Goal: Connect with others: Establish contact or relationships with other users

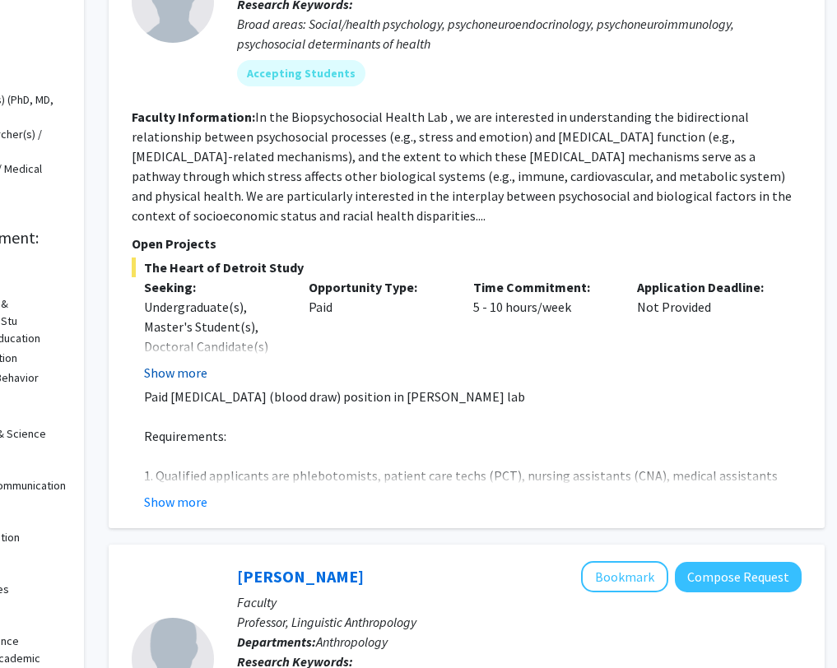
scroll to position [281, 151]
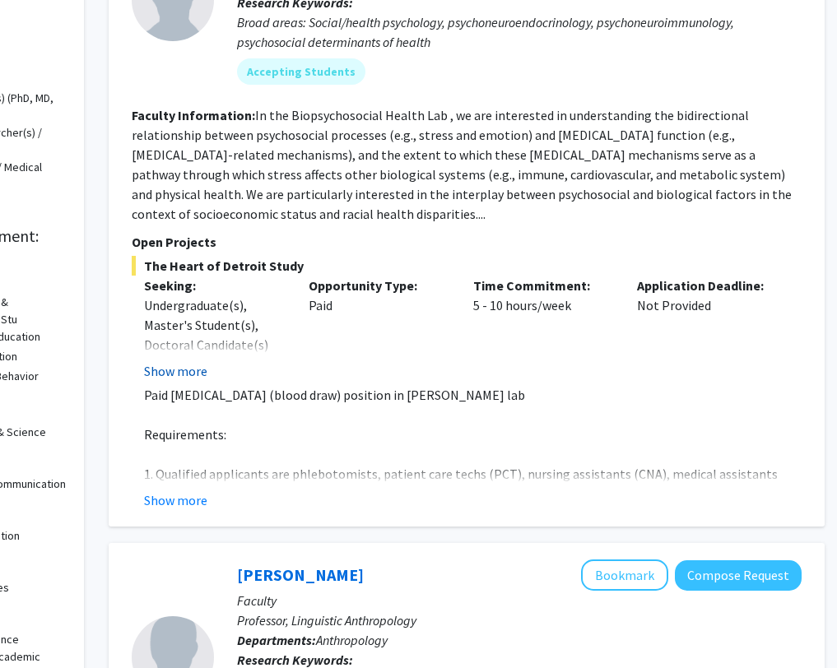
click at [191, 378] on button "Show more" at bounding box center [175, 371] width 63 height 20
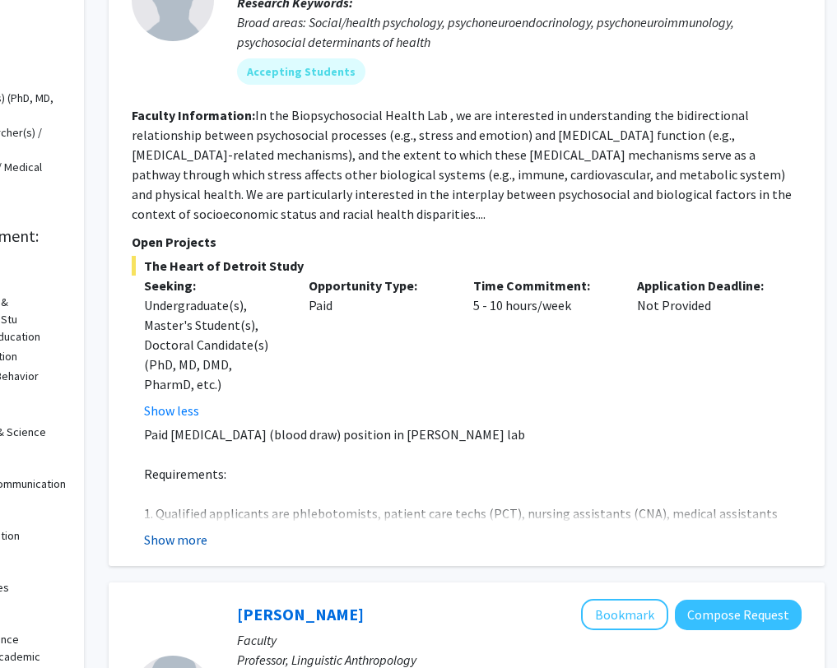
click at [201, 531] on button "Show more" at bounding box center [175, 540] width 63 height 20
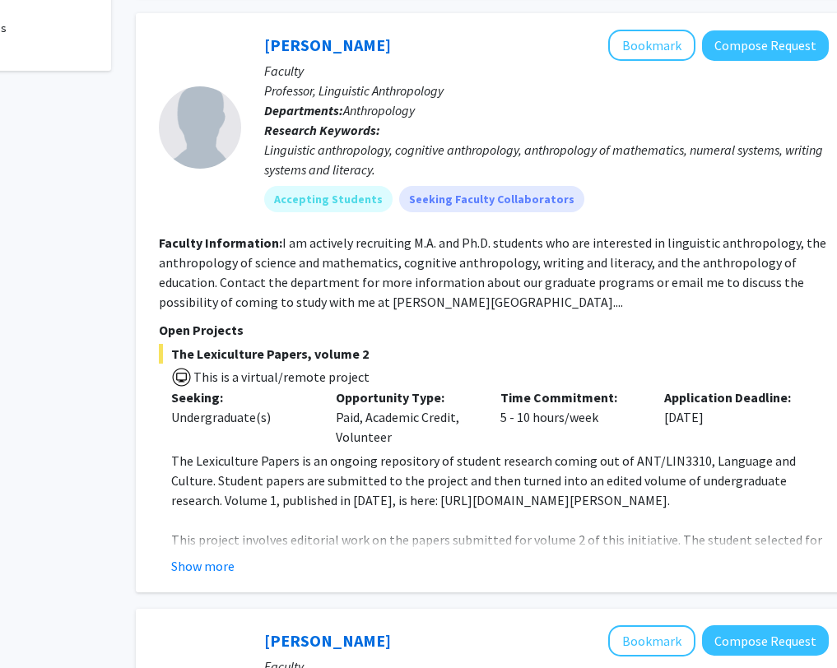
scroll to position [1047, 151]
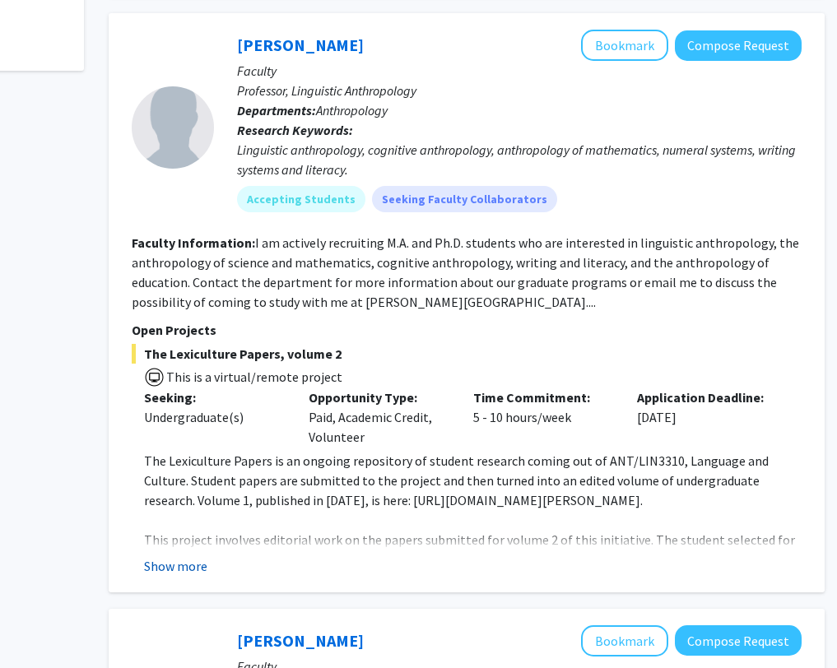
click at [188, 556] on button "Show more" at bounding box center [175, 566] width 63 height 20
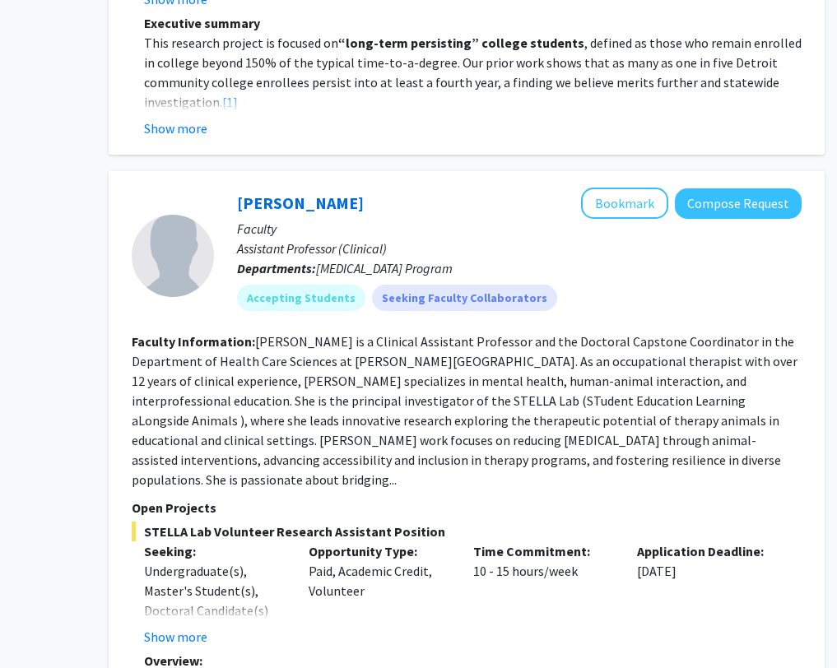
scroll to position [6909, 151]
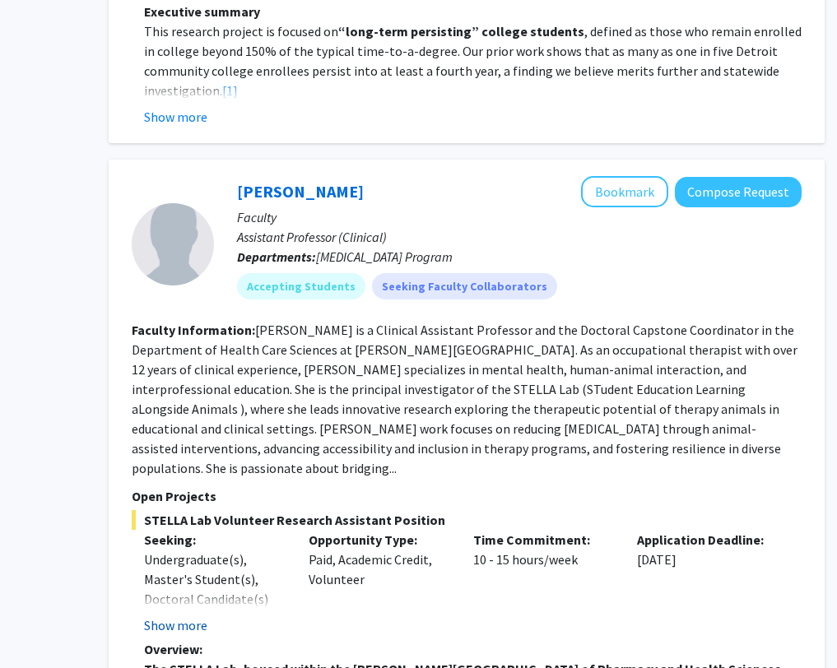
click at [186, 615] on button "Show more" at bounding box center [175, 625] width 63 height 20
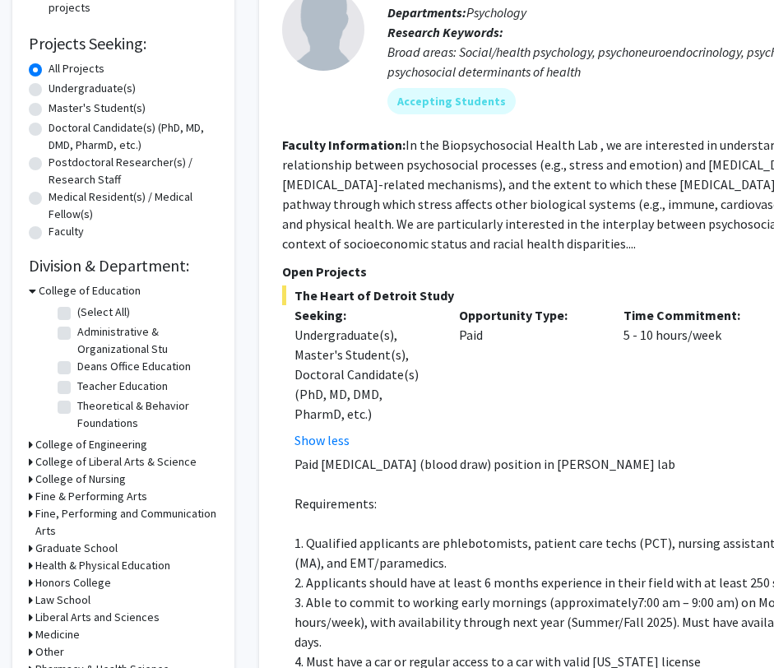
scroll to position [298, 0]
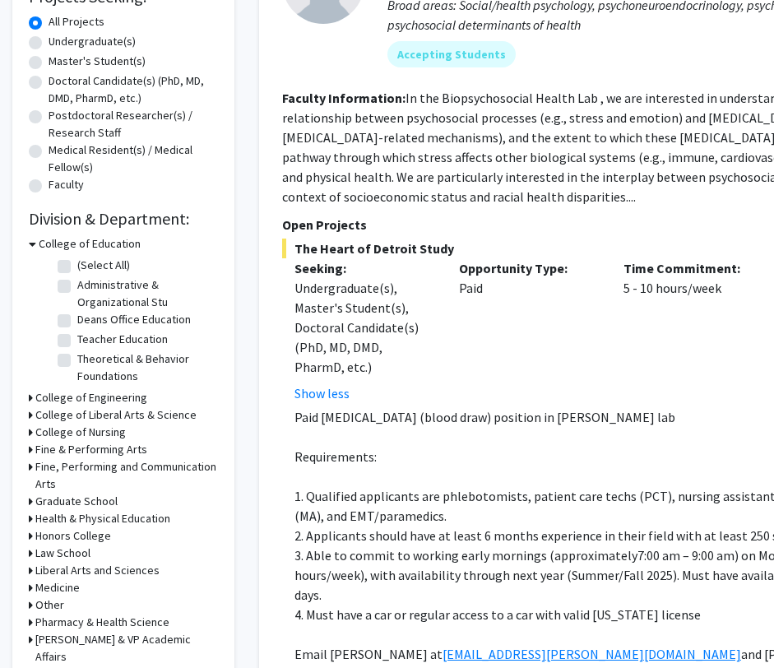
click at [146, 415] on h3 "College of Liberal Arts & Science" at bounding box center [115, 414] width 161 height 17
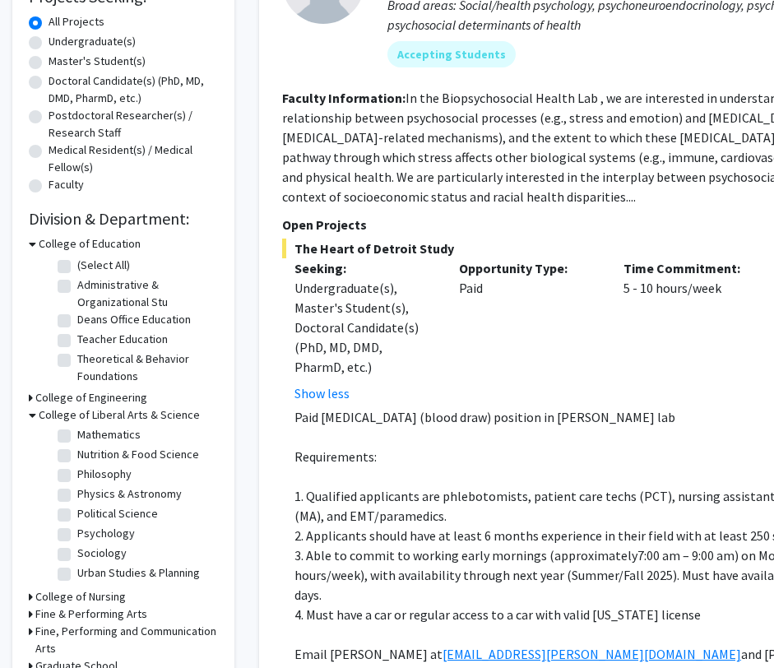
scroll to position [320, 0]
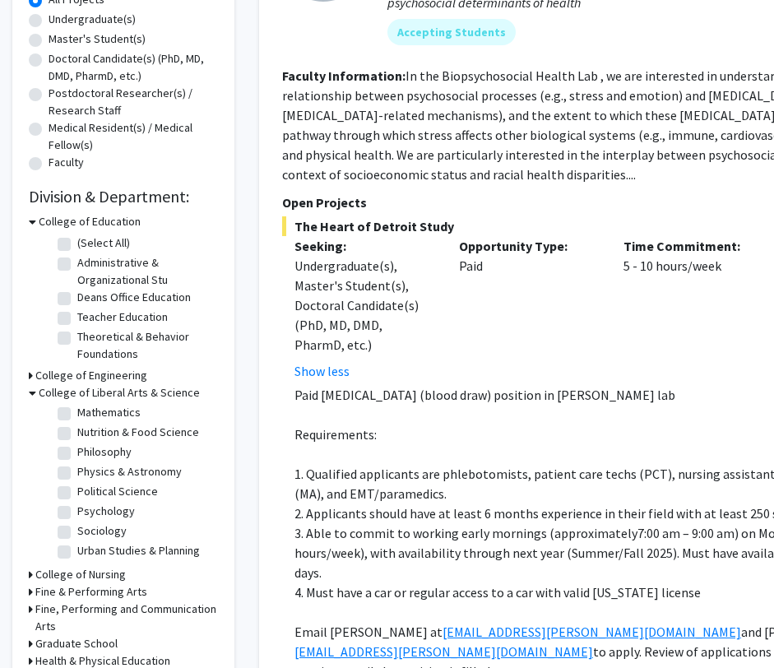
click at [124, 509] on label "Psychology" at bounding box center [106, 511] width 58 height 17
click at [88, 509] on input "Psychology" at bounding box center [82, 508] width 11 height 11
checkbox input "true"
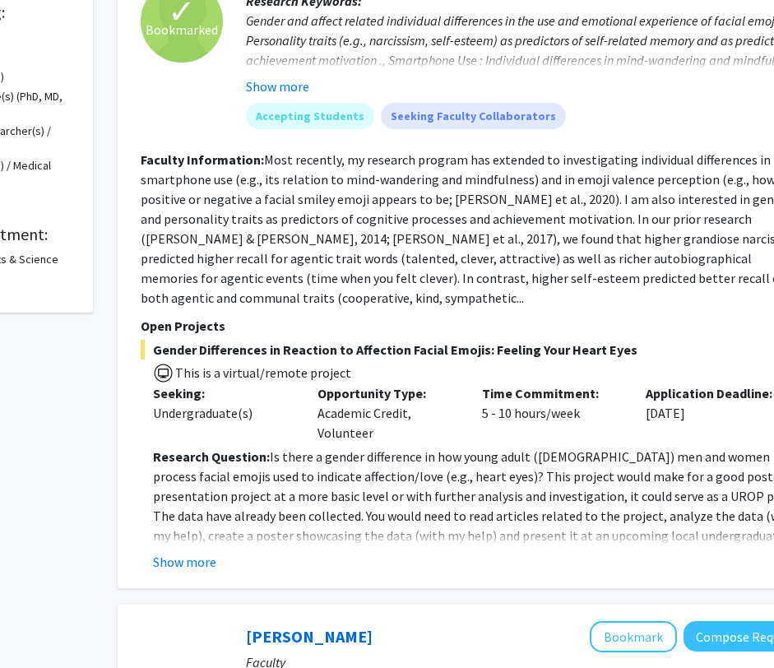
scroll to position [321, 142]
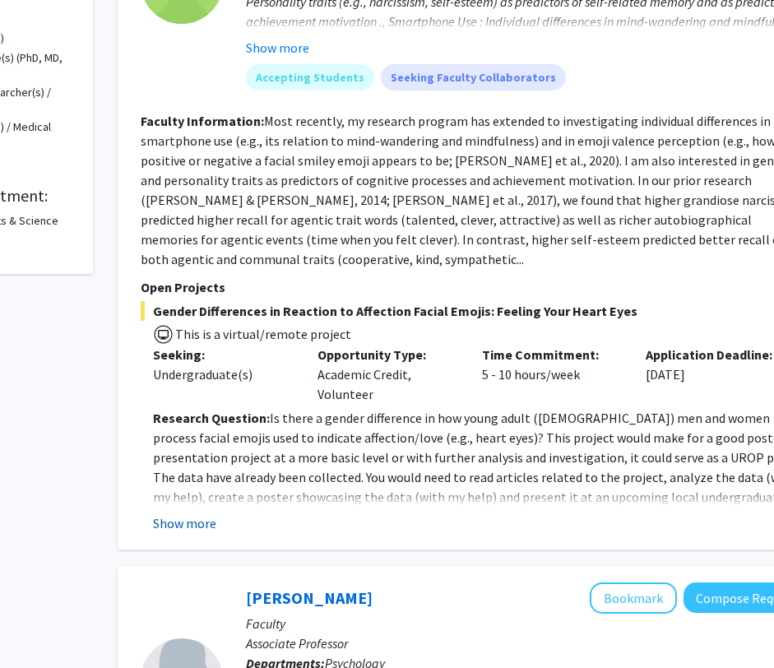
click at [192, 513] on button "Show more" at bounding box center [184, 523] width 63 height 20
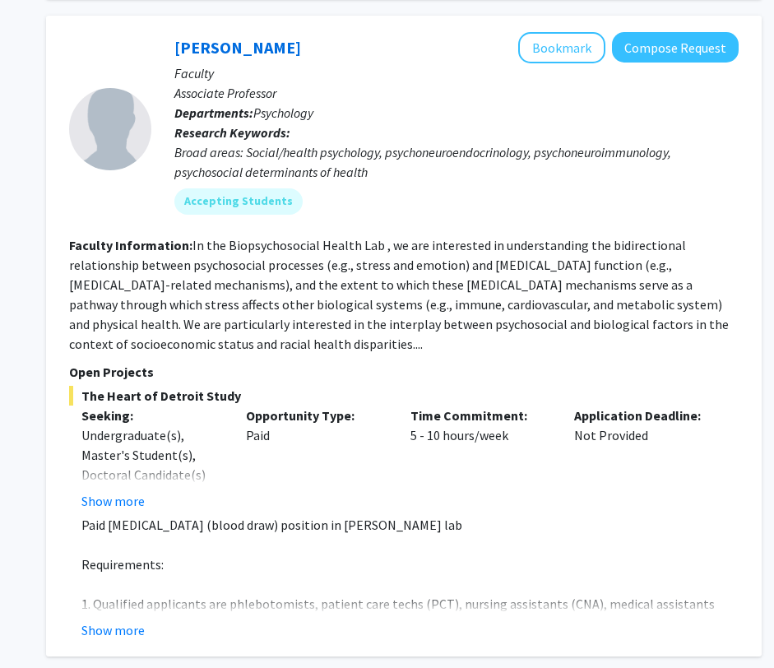
scroll to position [1000, 213]
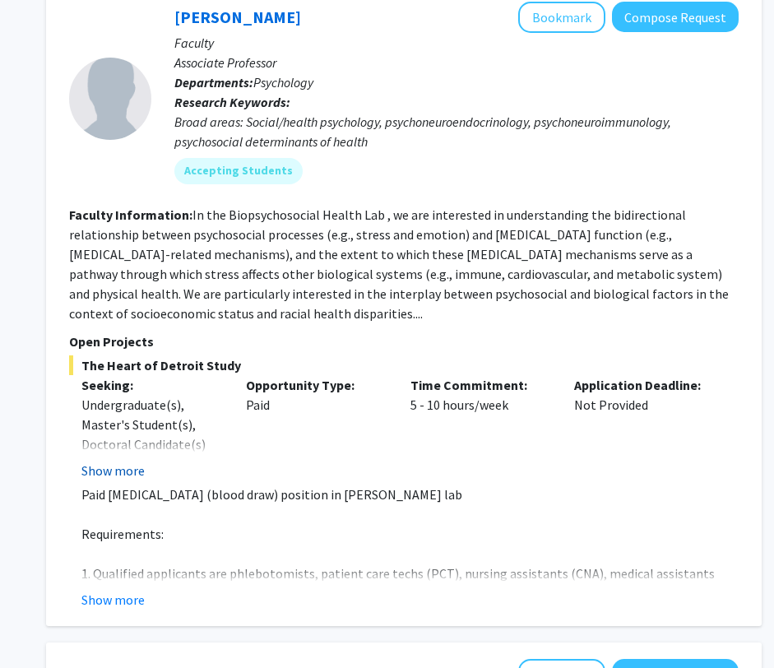
click at [138, 461] on button "Show more" at bounding box center [112, 471] width 63 height 20
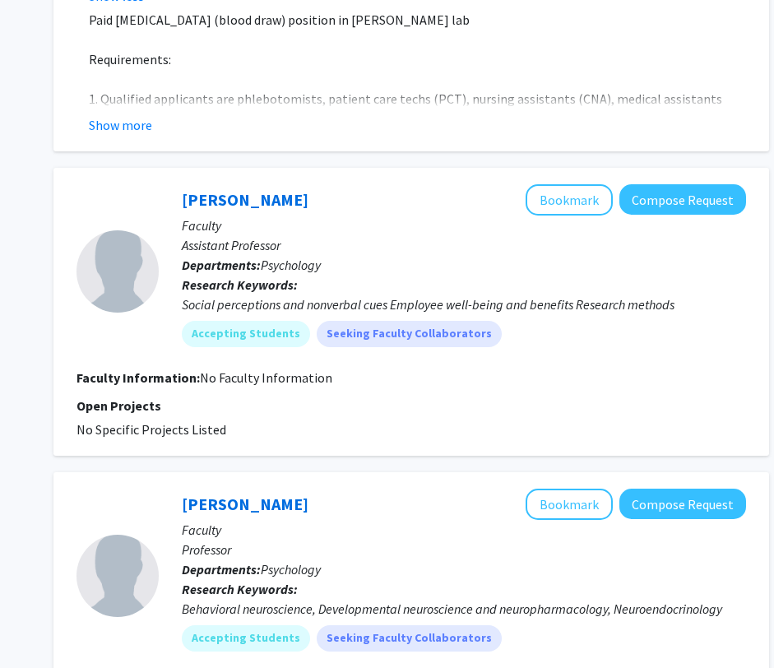
scroll to position [1496, 206]
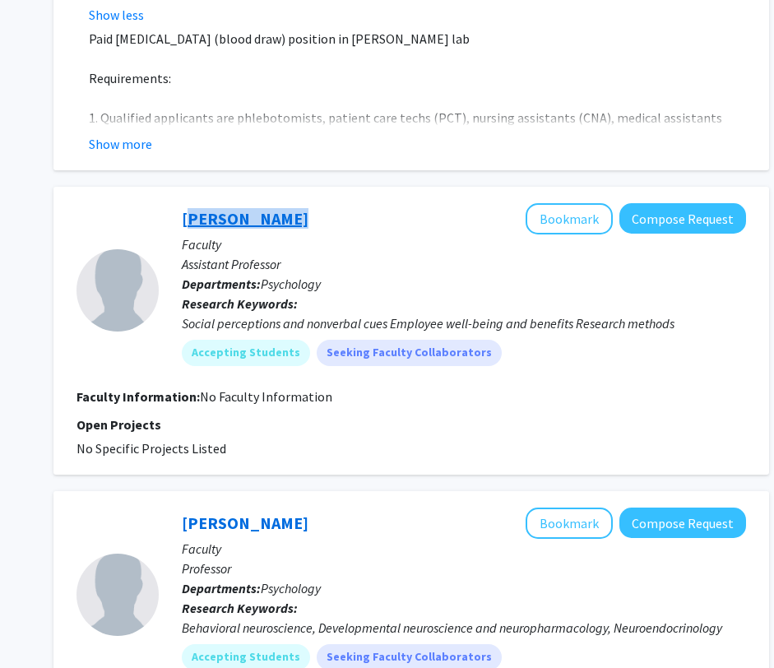
drag, startPoint x: 285, startPoint y: 174, endPoint x: 185, endPoint y: 177, distance: 100.4
click at [185, 203] on div "[PERSON_NAME] Bookmark Compose Request" at bounding box center [464, 218] width 564 height 31
copy link "[PERSON_NAME]"
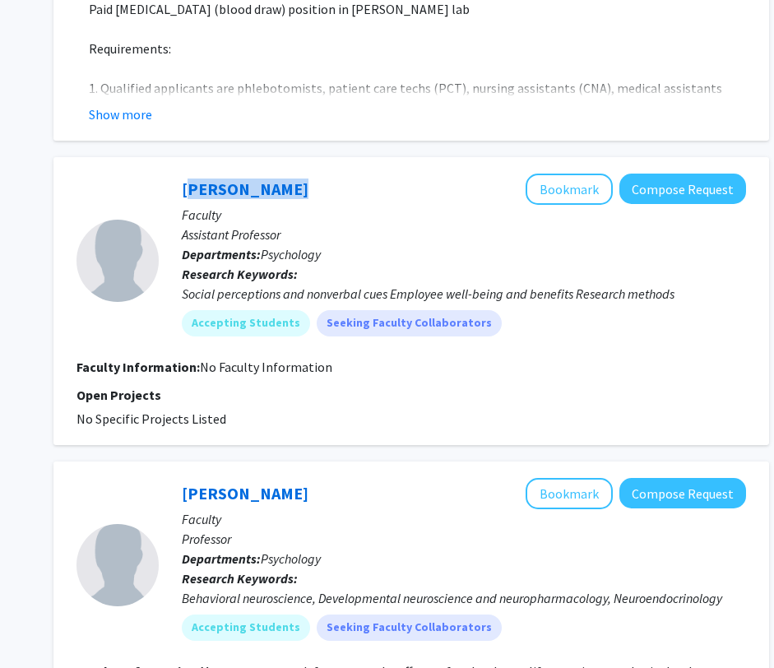
scroll to position [1510, 206]
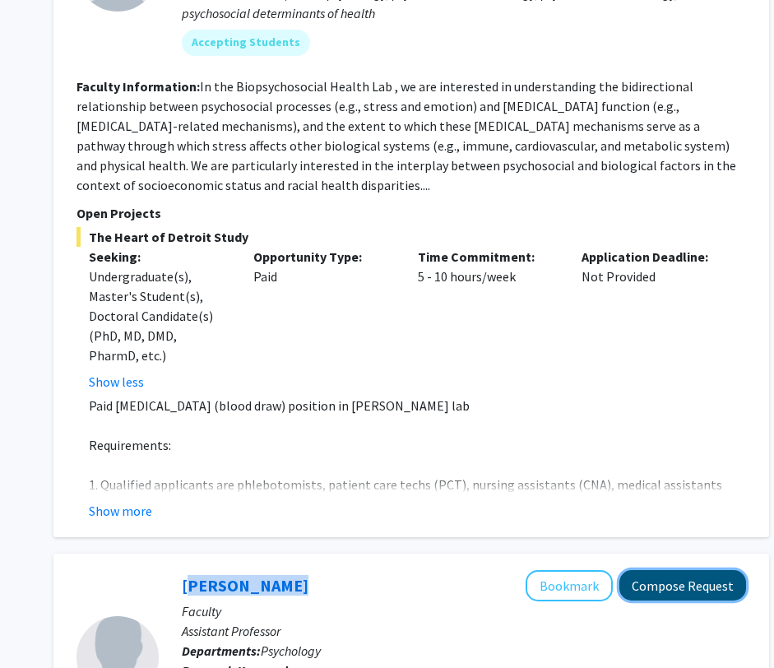
click at [683, 570] on button "Compose Request" at bounding box center [683, 585] width 127 height 30
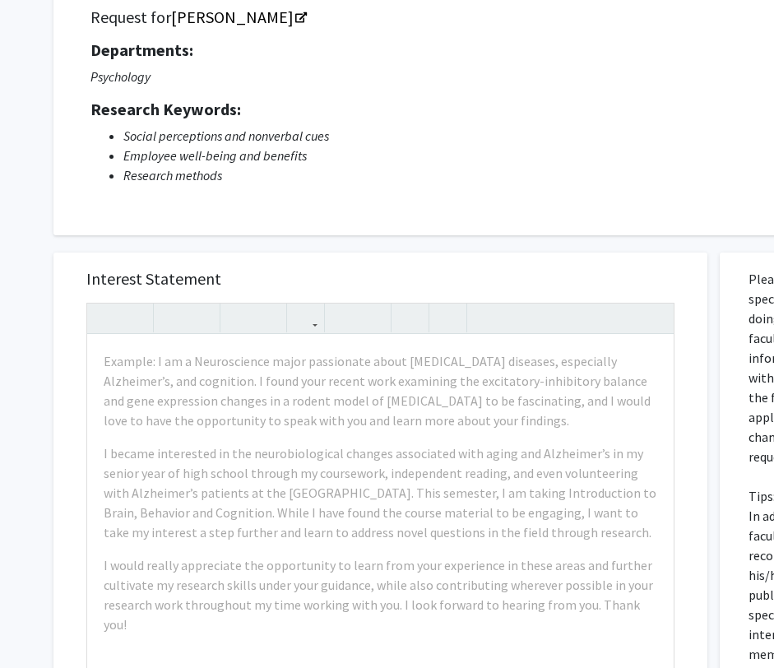
scroll to position [148, 0]
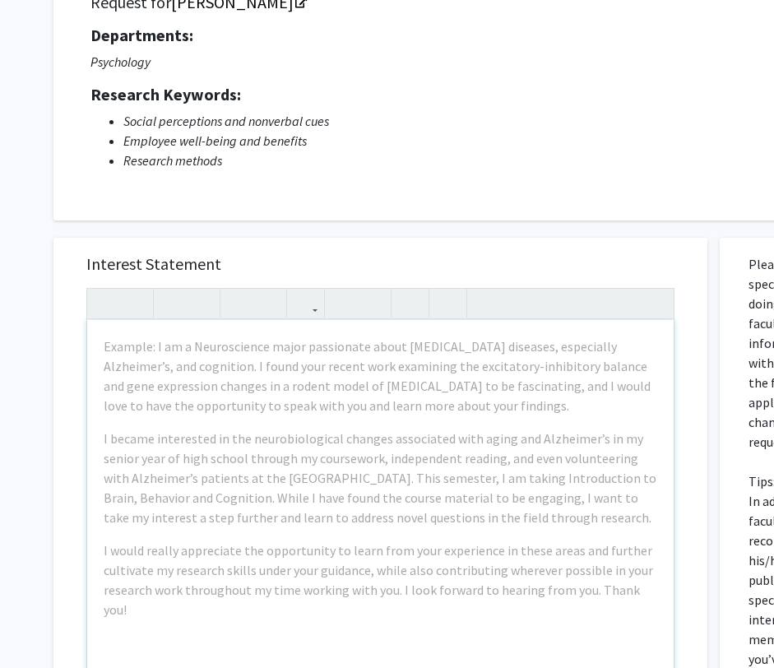
click at [331, 416] on div "Example: I am a Neuroscience major passionate about [MEDICAL_DATA] diseases, es…" at bounding box center [380, 508] width 587 height 377
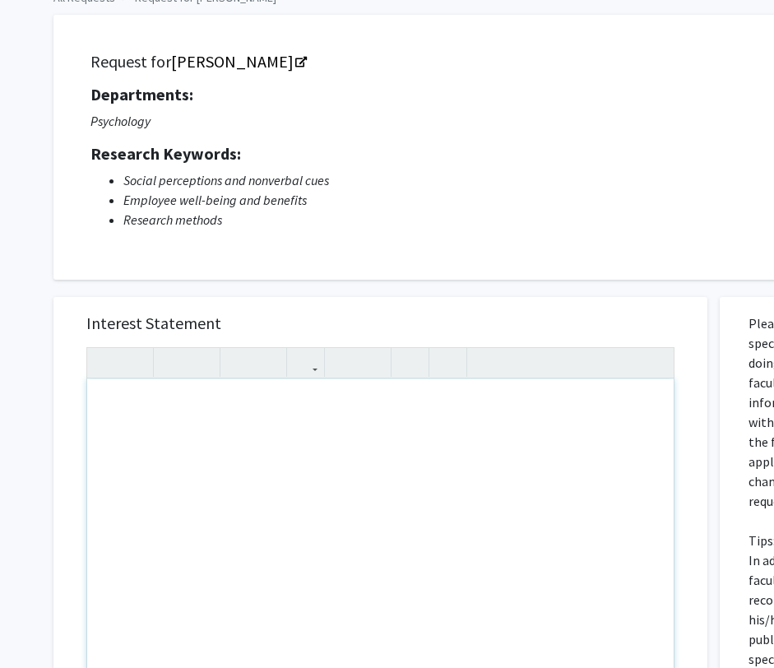
scroll to position [0, 0]
